Goal: Contribute content: Add original content to the website for others to see

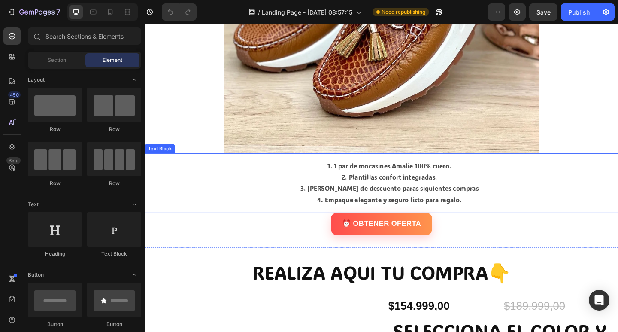
scroll to position [2789, 0]
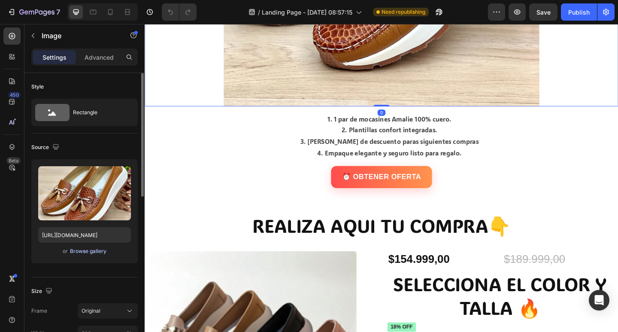
click at [76, 253] on div "Browse gallery" at bounding box center [88, 251] width 36 height 8
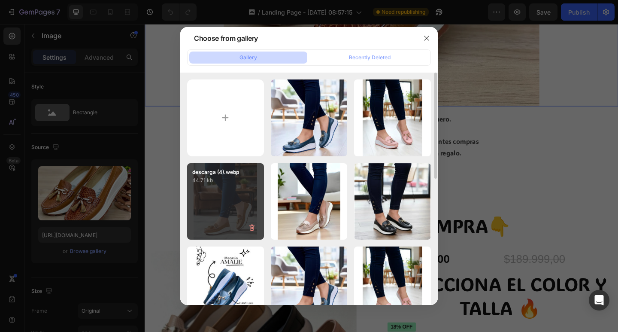
click at [235, 192] on div "descarga (4).webp 44.71 kb" at bounding box center [225, 201] width 77 height 77
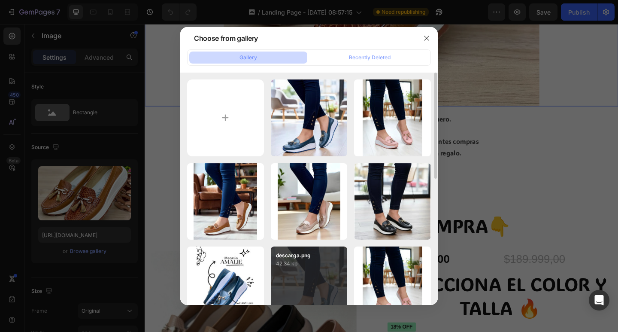
type input "[URL][DOMAIN_NAME]"
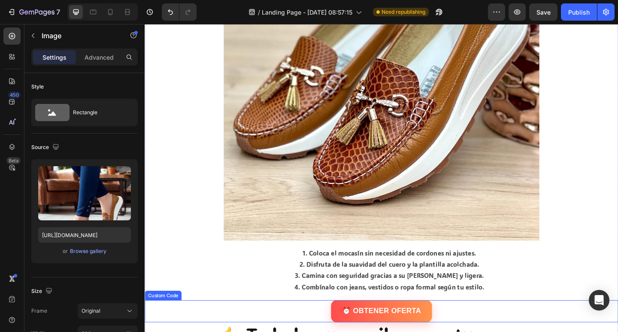
scroll to position [2145, 0]
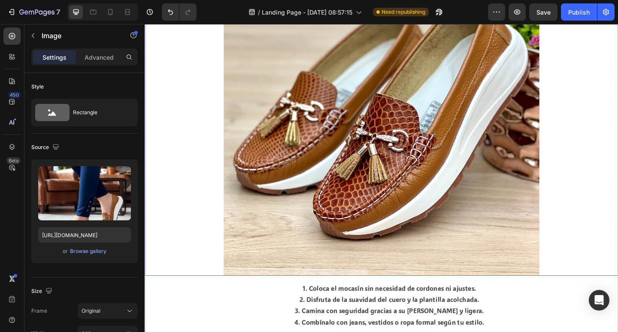
click at [425, 200] on img at bounding box center [401, 126] width 343 height 343
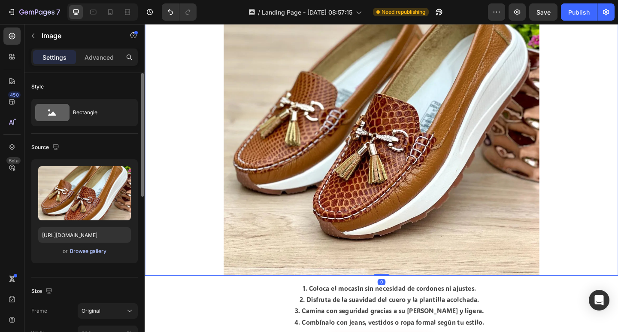
click at [94, 252] on div "Browse gallery" at bounding box center [88, 251] width 36 height 8
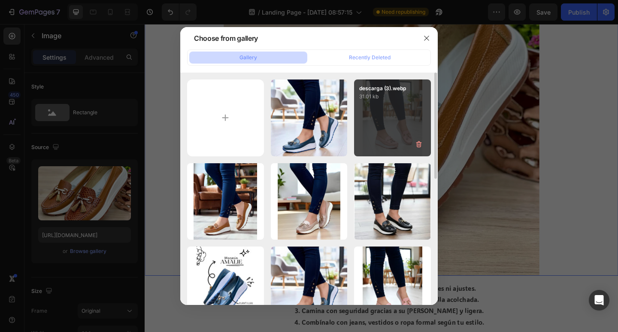
click at [386, 144] on div "descarga (3).webp 31.01 kb" at bounding box center [392, 117] width 77 height 77
type input "[URL][DOMAIN_NAME]"
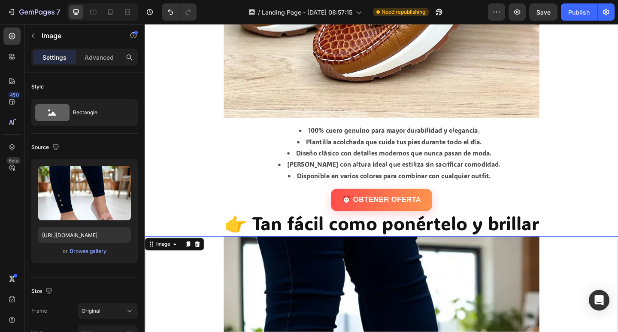
scroll to position [1716, 0]
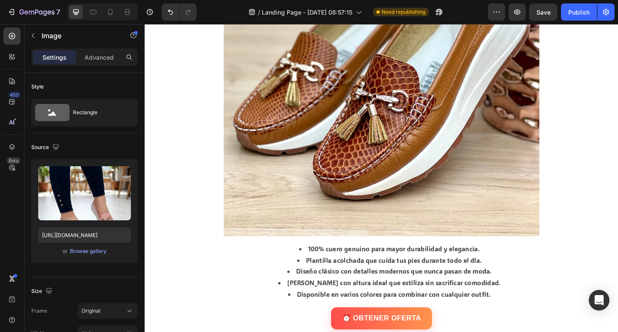
click at [453, 203] on img at bounding box center [401, 83] width 343 height 343
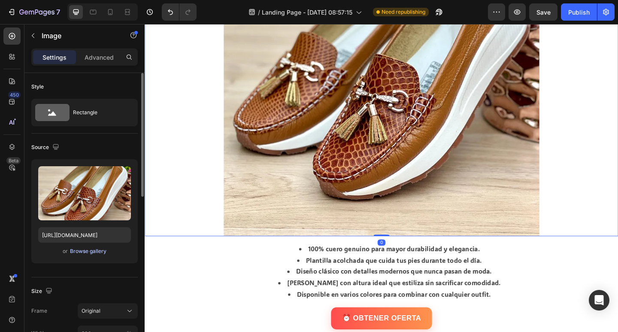
click at [85, 250] on div "Browse gallery" at bounding box center [88, 251] width 36 height 8
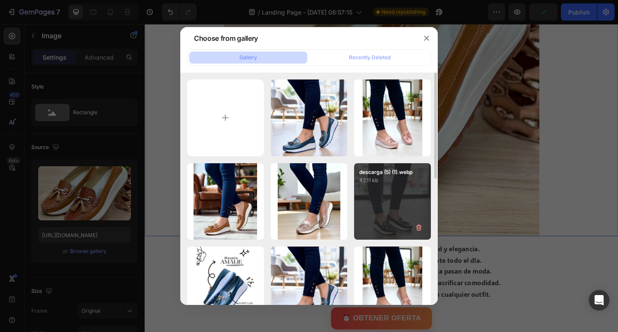
click at [380, 206] on div "descarga (5) (1).webp 42.11 kb" at bounding box center [392, 201] width 77 height 77
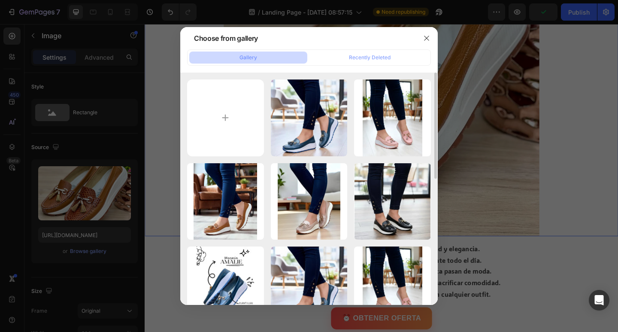
type input "[URL][DOMAIN_NAME]"
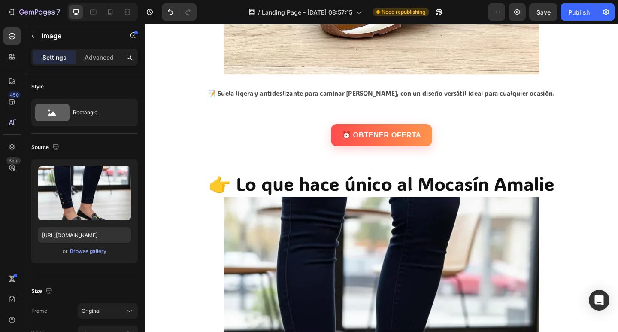
scroll to position [1330, 0]
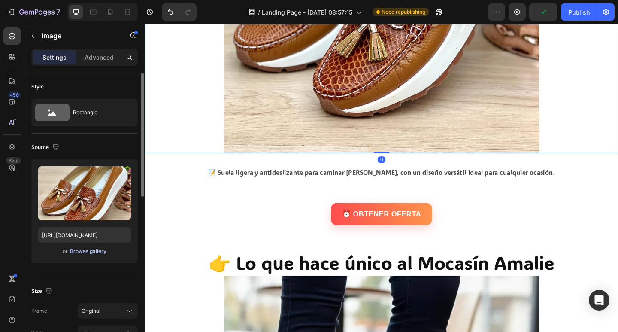
click at [86, 254] on div "Browse gallery" at bounding box center [88, 251] width 36 height 8
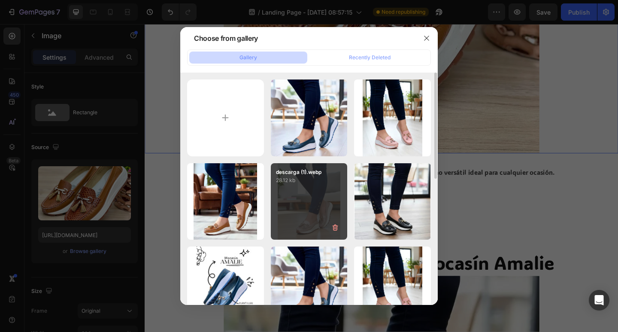
click at [319, 191] on div "descarga (1).webp 28.12 kb" at bounding box center [309, 201] width 77 height 77
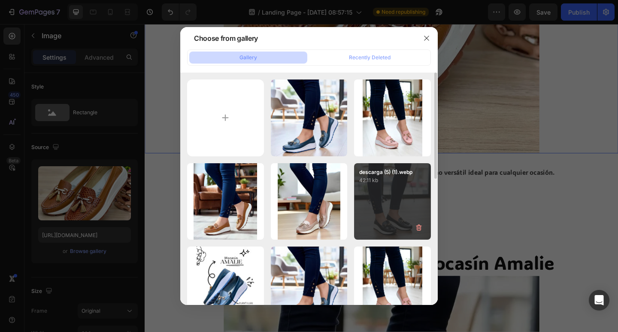
type input "[URL][DOMAIN_NAME]"
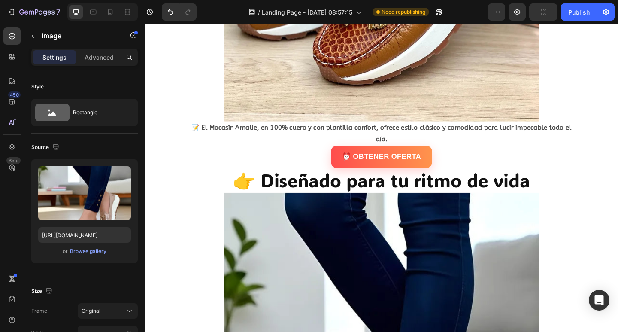
scroll to position [815, 0]
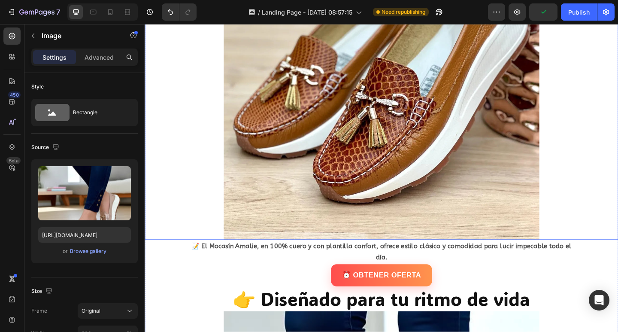
click at [437, 174] on img at bounding box center [401, 86] width 343 height 343
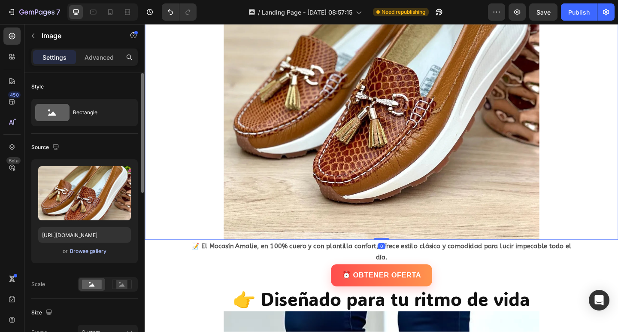
click at [96, 252] on div "Browse gallery" at bounding box center [88, 251] width 36 height 8
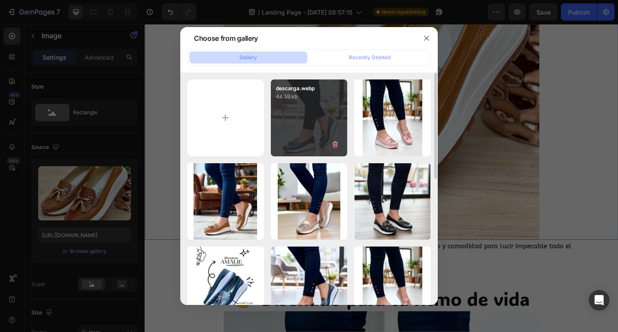
click at [297, 134] on div "descarga.webp 44.59 kb" at bounding box center [309, 117] width 77 height 77
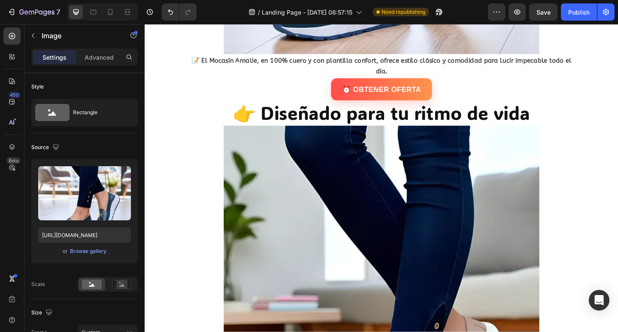
scroll to position [600, 0]
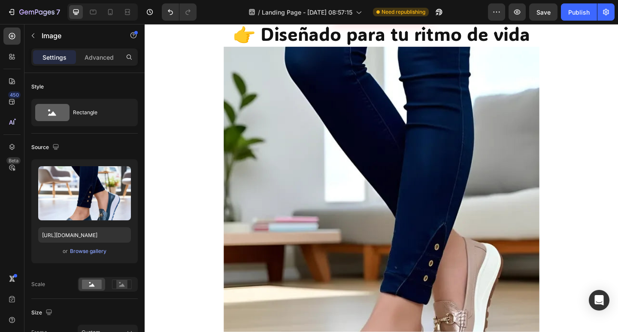
click at [99, 252] on div "Browse gallery" at bounding box center [88, 251] width 36 height 8
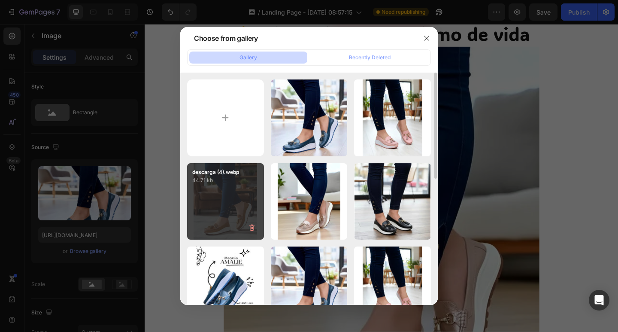
click at [232, 184] on p "44.71 kb" at bounding box center [225, 180] width 67 height 9
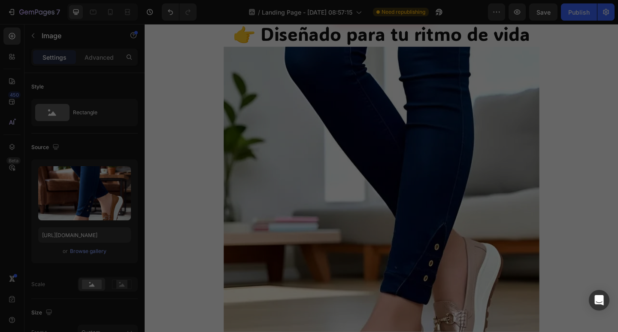
type input "[URL][DOMAIN_NAME]"
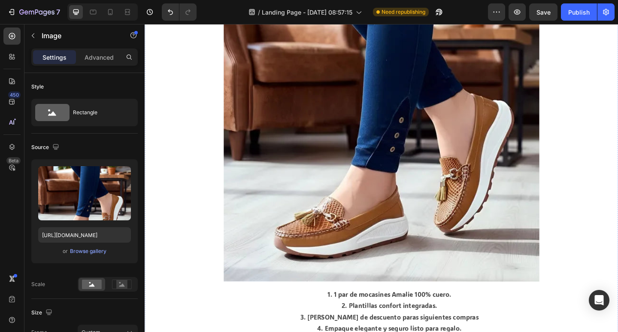
scroll to position [3004, 0]
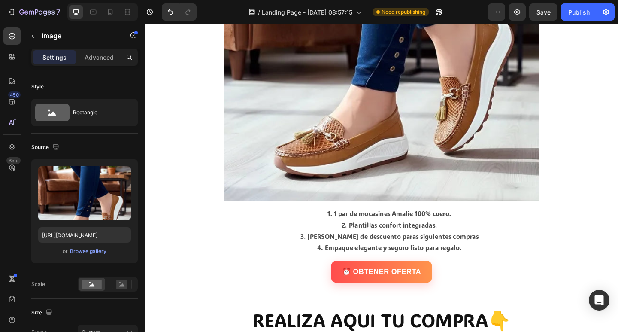
click at [395, 122] on img at bounding box center [401, 10] width 343 height 414
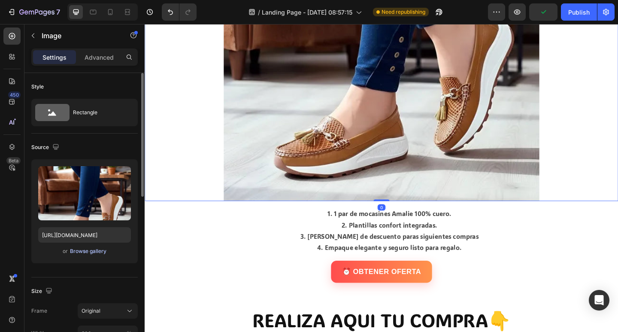
click at [90, 253] on div "Browse gallery" at bounding box center [88, 251] width 36 height 8
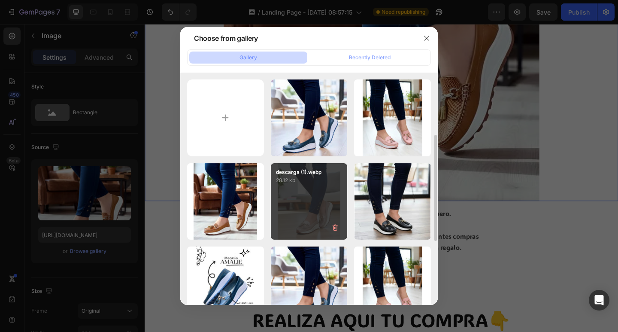
scroll to position [43, 0]
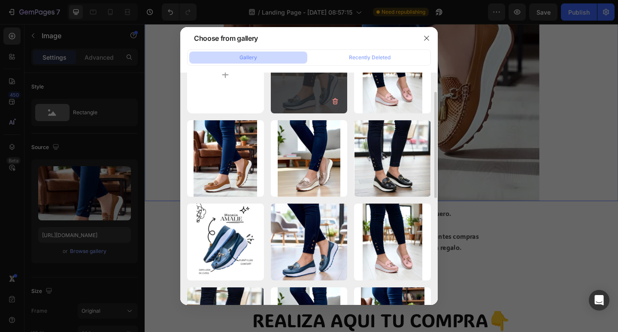
click at [321, 93] on div "descarga.webp 44.59 kb" at bounding box center [309, 74] width 77 height 77
type input "[URL][DOMAIN_NAME]"
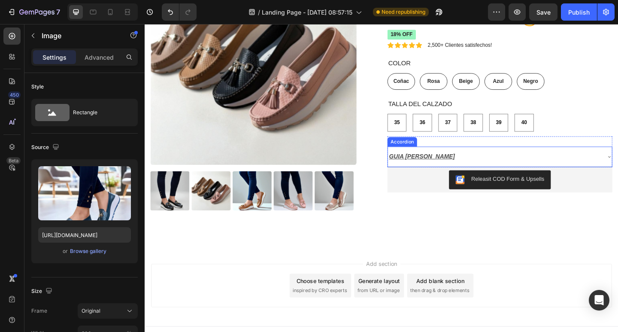
scroll to position [3365, 0]
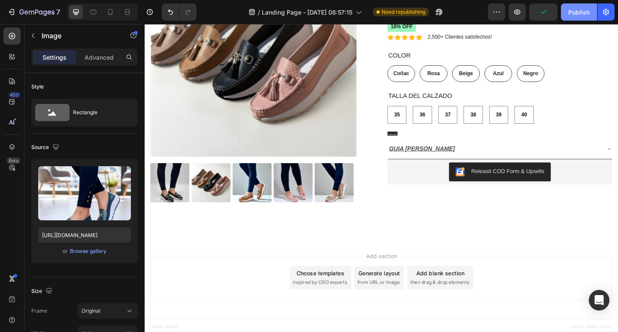
click at [572, 11] on div "Publish" at bounding box center [578, 12] width 21 height 9
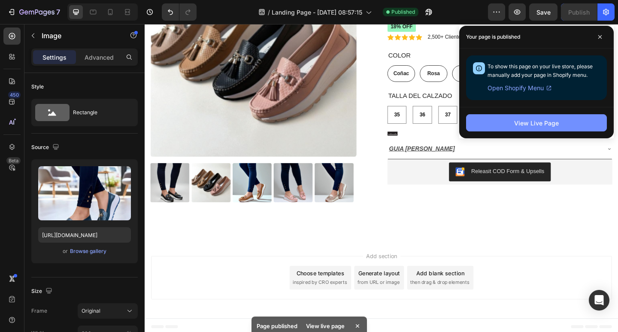
click at [543, 123] on div "View Live Page" at bounding box center [536, 122] width 45 height 9
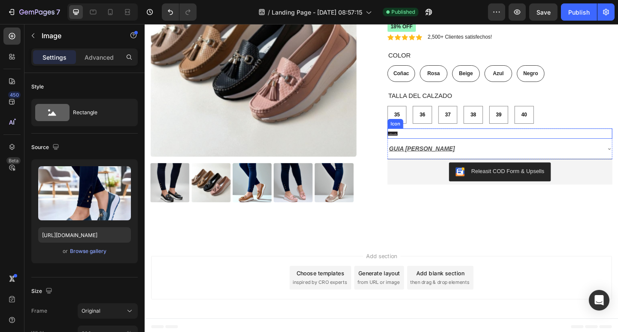
click at [618, 147] on div "Icon" at bounding box center [531, 143] width 245 height 11
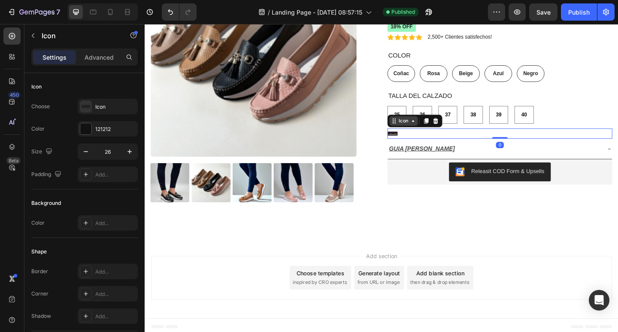
click at [428, 130] on div "Icon" at bounding box center [426, 130] width 14 height 0
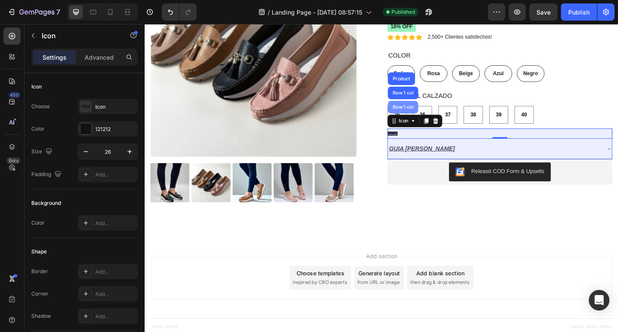
click at [424, 116] on div "Row 1 col" at bounding box center [425, 114] width 26 height 5
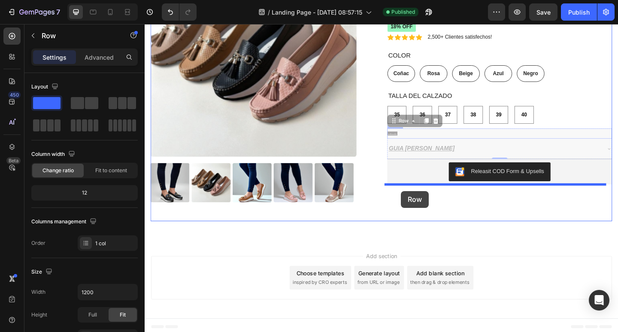
drag, startPoint x: 420, startPoint y: 130, endPoint x: 424, endPoint y: 206, distance: 76.1
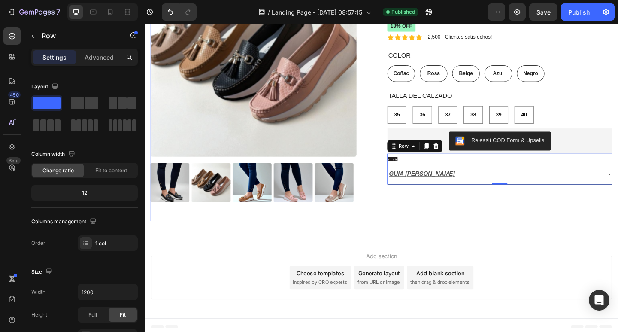
click at [395, 91] on div "Product Images $154.999,00 Product Price Product Price $189.999,00 Product Pric…" at bounding box center [402, 92] width 502 height 294
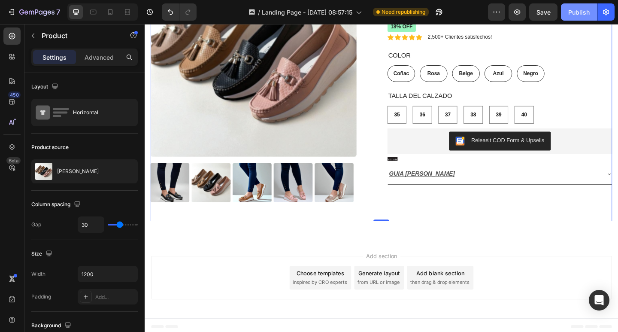
click at [567, 7] on button "Publish" at bounding box center [579, 11] width 36 height 17
